Goal: Check status

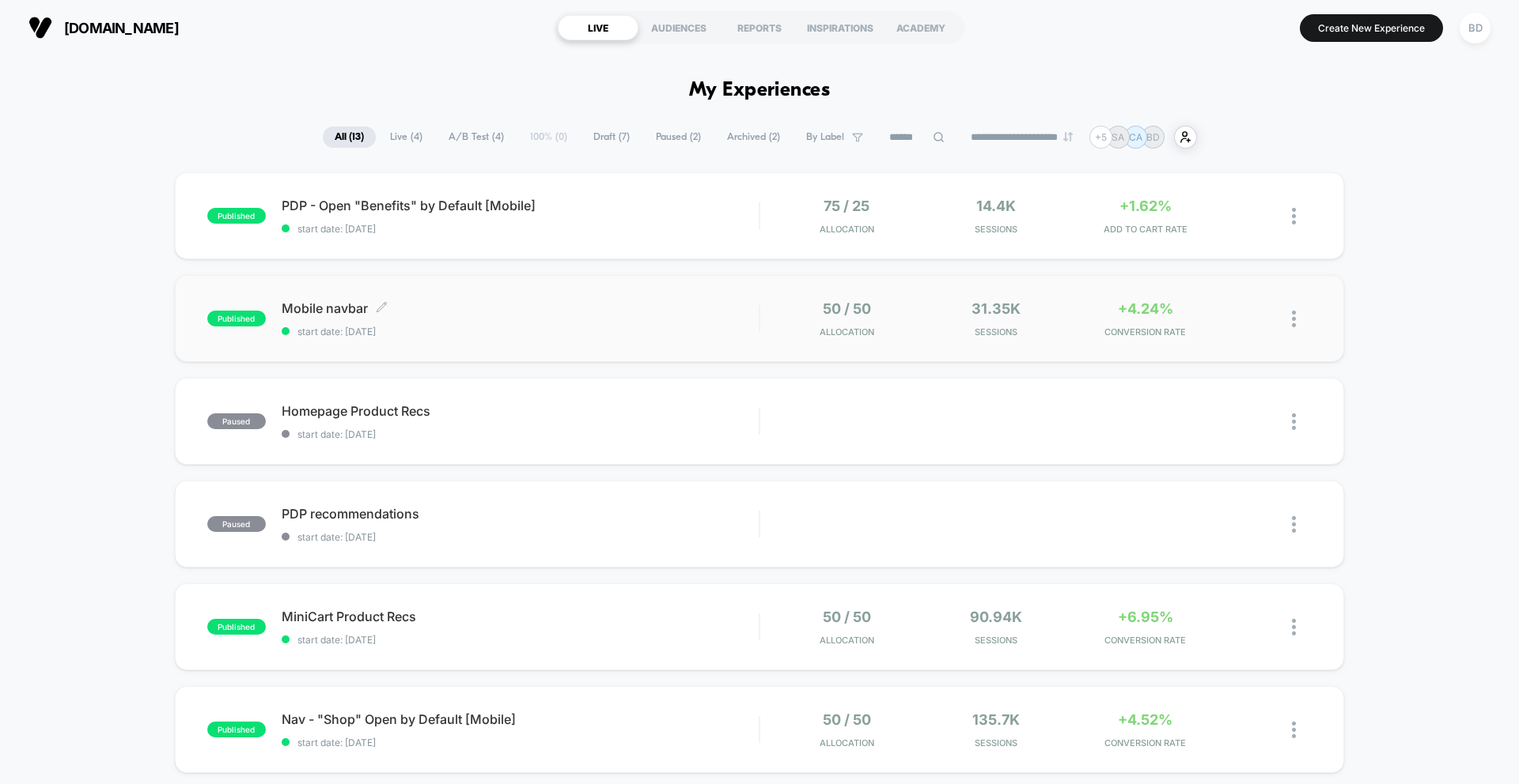
click at [580, 320] on div "Mobile navbar Click to edit experience details Click to edit experience details…" at bounding box center [520, 319] width 477 height 37
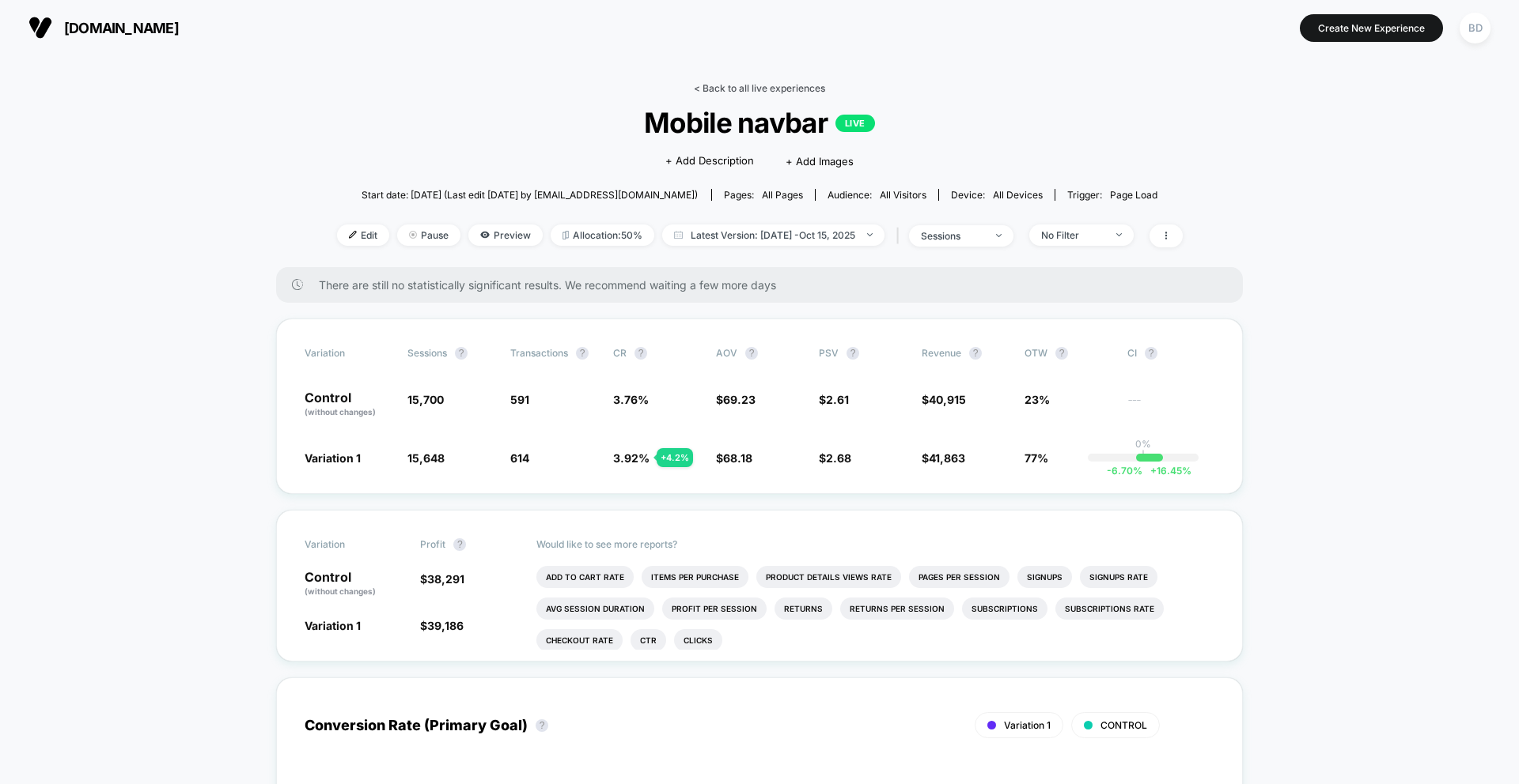
click at [717, 84] on link "< Back to all live experiences" at bounding box center [759, 88] width 131 height 12
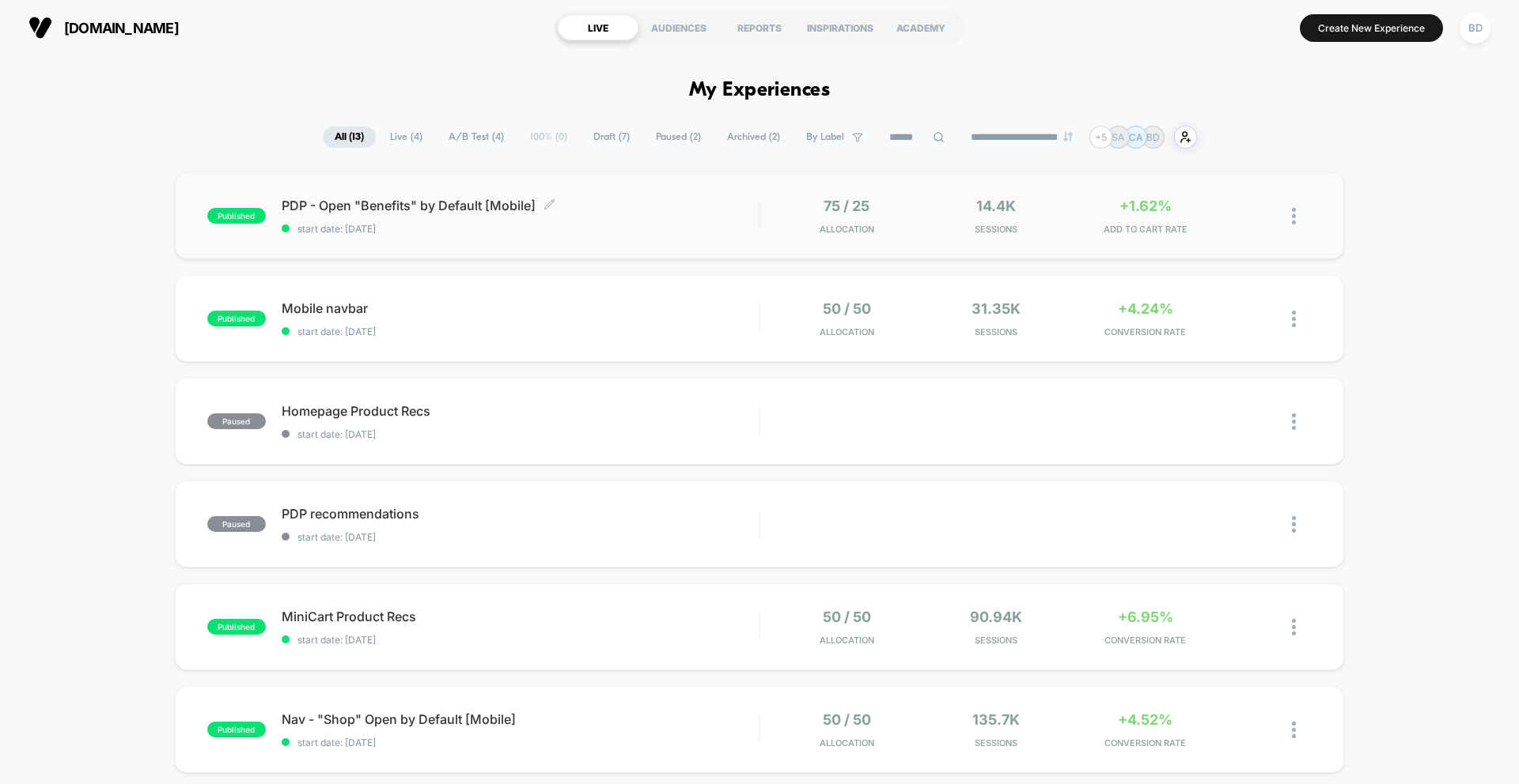
click at [595, 229] on span "start date: [DATE]" at bounding box center [520, 228] width 477 height 12
